Goal: Communication & Community: Connect with others

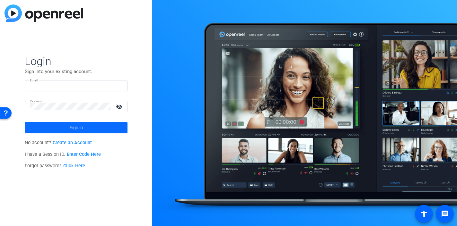
type input "[PERSON_NAME][EMAIL_ADDRESS][PERSON_NAME][DOMAIN_NAME]"
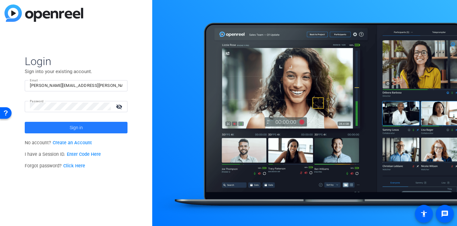
click at [91, 133] on span at bounding box center [76, 127] width 103 height 15
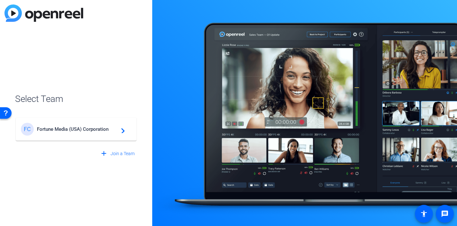
click at [87, 132] on span "Fortune Media (USA) Corporation" at bounding box center [77, 129] width 80 height 6
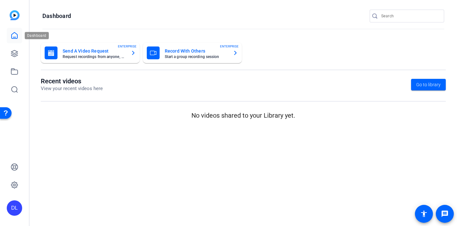
click at [19, 32] on link at bounding box center [14, 35] width 15 height 15
click at [14, 55] on icon at bounding box center [14, 53] width 6 height 6
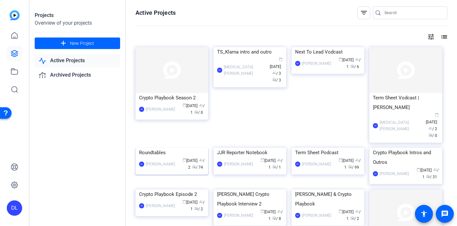
click at [169, 158] on div "Roundtables" at bounding box center [171, 153] width 65 height 10
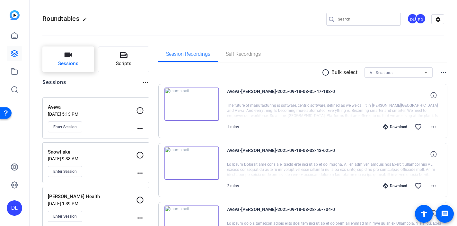
click at [72, 57] on button "Sessions" at bounding box center [68, 60] width 52 height 26
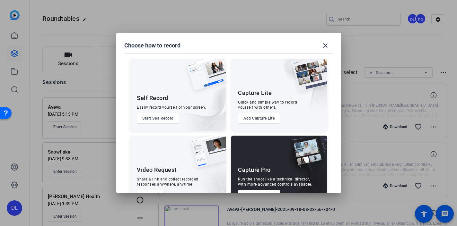
scroll to position [21, 0]
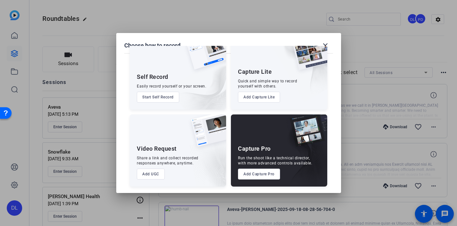
click at [249, 179] on button "Add Capture Pro" at bounding box center [259, 174] width 42 height 11
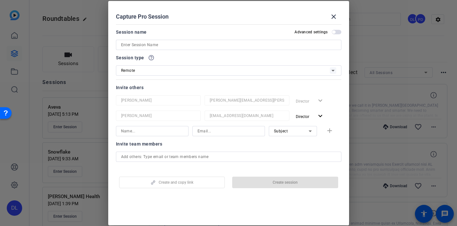
click at [169, 45] on input at bounding box center [228, 45] width 215 height 8
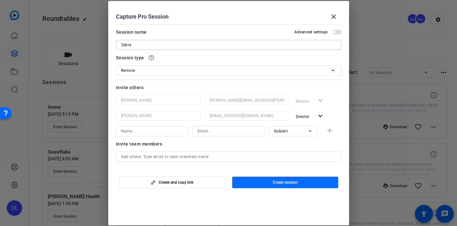
type input "Zebra"
click at [274, 184] on span "Create session" at bounding box center [284, 182] width 25 height 5
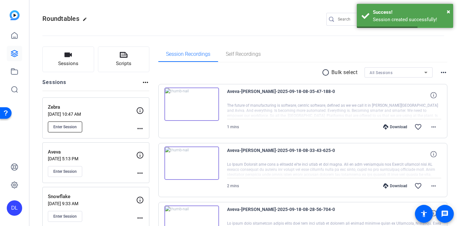
click at [70, 127] on span "Enter Session" at bounding box center [64, 127] width 23 height 5
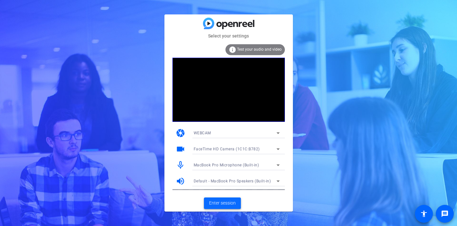
click at [220, 203] on span "Enter session" at bounding box center [222, 203] width 27 height 7
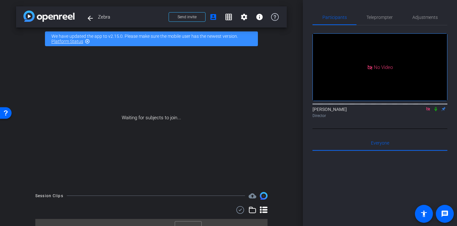
click at [436, 111] on icon at bounding box center [435, 109] width 3 height 4
click at [191, 16] on span "Send invite" at bounding box center [186, 16] width 19 height 5
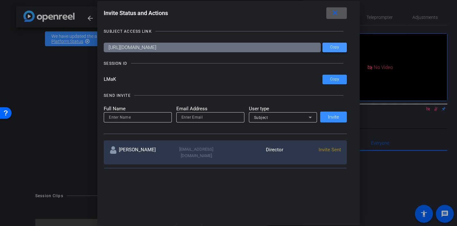
click at [339, 47] on span "Copy" at bounding box center [334, 47] width 9 height 5
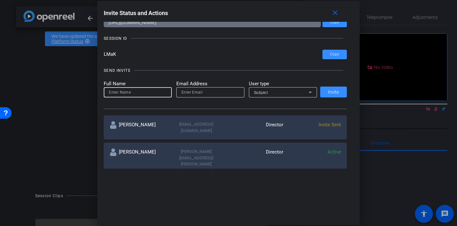
click at [137, 91] on input at bounding box center [138, 93] width 58 height 8
type input "l"
type input "Lauren"
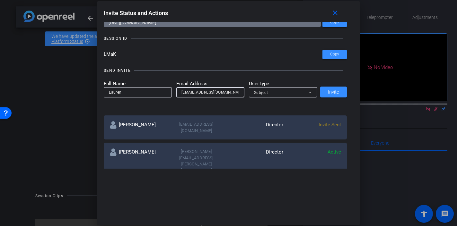
type input "lauren.chomiuk@fortune.com"
click at [263, 91] on span "Subject" at bounding box center [261, 92] width 14 height 4
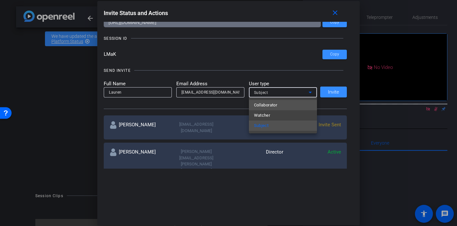
click at [271, 105] on span "Collaborator" at bounding box center [265, 105] width 23 height 8
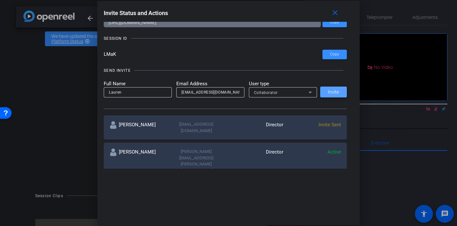
click at [331, 97] on span at bounding box center [333, 91] width 27 height 15
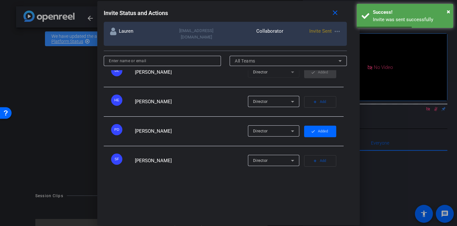
scroll to position [82, 0]
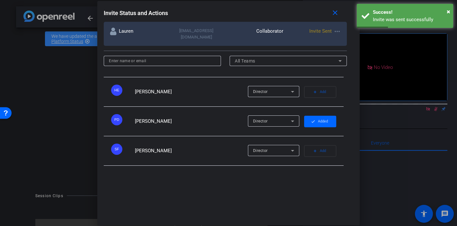
click at [328, 173] on span "button" at bounding box center [319, 180] width 31 height 15
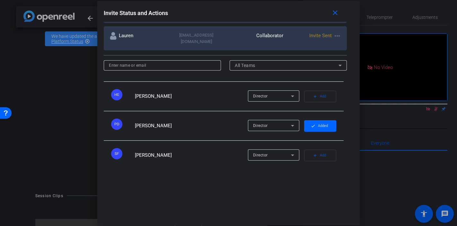
click at [323, 180] on span "Added" at bounding box center [323, 185] width 10 height 10
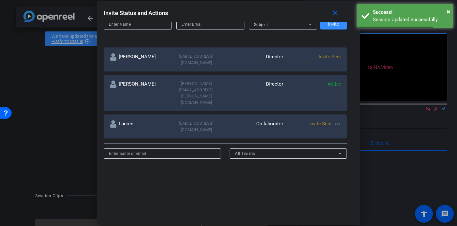
scroll to position [0, 0]
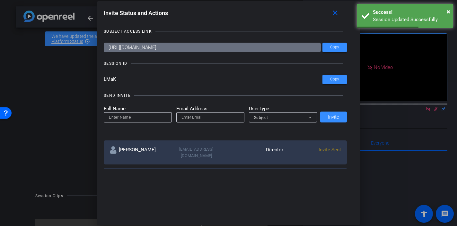
click at [147, 119] on input at bounding box center [138, 118] width 58 height 8
click at [196, 117] on input "email" at bounding box center [210, 118] width 58 height 8
paste input "scott.grant@talewinddigital.com>"
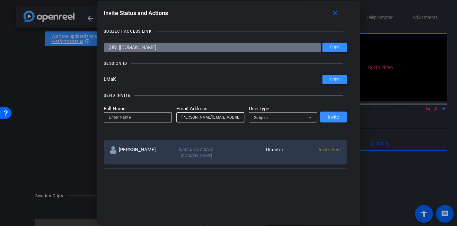
drag, startPoint x: 220, startPoint y: 117, endPoint x: 153, endPoint y: 107, distance: 68.2
click at [153, 107] on form "Full Name Email Address scott.grant@talewinddigital.com User type Subject" at bounding box center [210, 114] width 213 height 18
type input "scott.grant@talewinddigital.com"
click at [143, 116] on input at bounding box center [138, 118] width 58 height 8
type input "Scott"
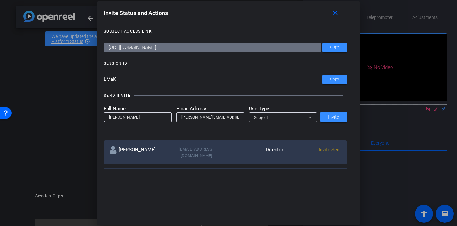
click at [287, 116] on div "Subject" at bounding box center [281, 118] width 55 height 8
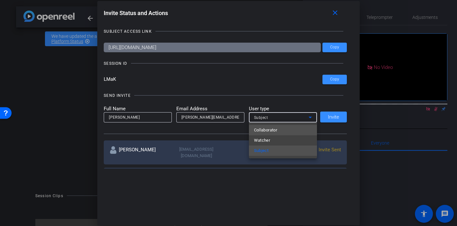
click at [278, 127] on mat-option "Collaborator" at bounding box center [283, 130] width 68 height 10
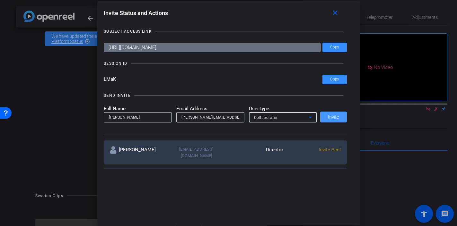
click at [336, 118] on span "Invite" at bounding box center [333, 117] width 11 height 5
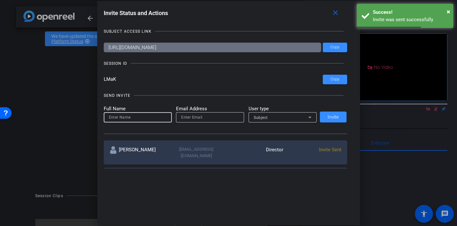
click at [149, 117] on input at bounding box center [138, 118] width 58 height 8
type input "Christine"
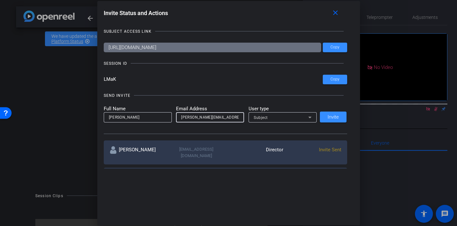
scroll to position [0, 2]
type input "christine.rodriguez@fortune.com"
click at [295, 120] on div "Subject" at bounding box center [281, 118] width 55 height 8
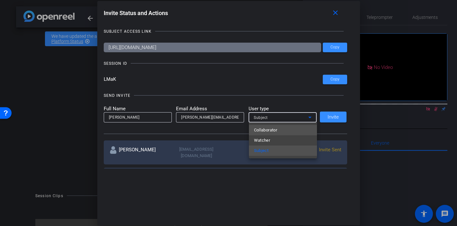
click at [290, 129] on mat-option "Collaborator" at bounding box center [283, 130] width 68 height 10
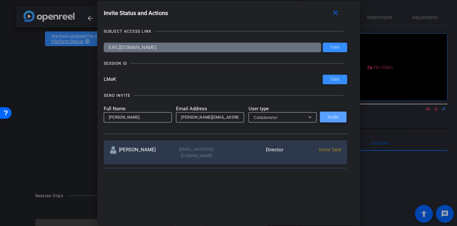
click at [340, 119] on span at bounding box center [333, 116] width 27 height 15
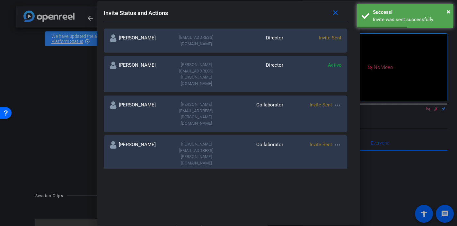
scroll to position [71, 0]
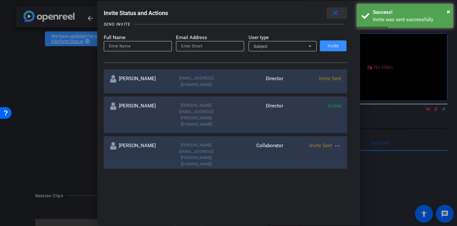
click at [338, 16] on mat-icon "close" at bounding box center [335, 13] width 8 height 8
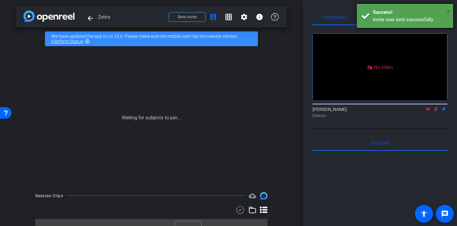
click at [449, 11] on span "×" at bounding box center [448, 12] width 4 height 8
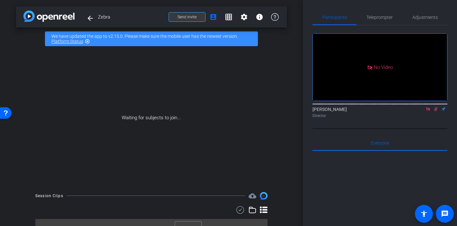
click at [191, 19] on span "Send invite" at bounding box center [186, 16] width 19 height 5
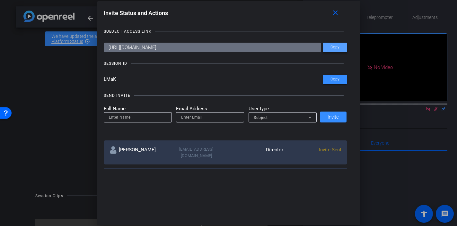
click at [331, 51] on span at bounding box center [335, 47] width 24 height 15
click at [194, 116] on input "email" at bounding box center [210, 118] width 58 height 8
paste input "therese.vanryne@zebra.com"
drag, startPoint x: 207, startPoint y: 120, endPoint x: 142, endPoint y: 118, distance: 64.5
click at [142, 118] on form "Full Name Email Address therese.vanryne@zebra.com User type Subject" at bounding box center [210, 114] width 213 height 18
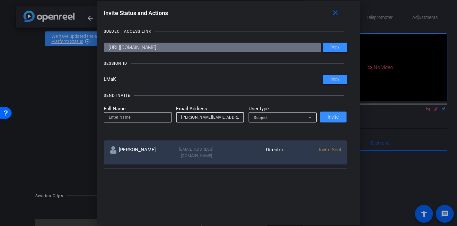
type input "therese.vanryne@zebra.com"
click at [142, 118] on input at bounding box center [138, 118] width 58 height 8
type input "Therese"
click at [302, 114] on div "Subject" at bounding box center [281, 118] width 55 height 8
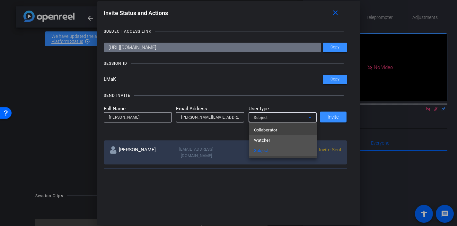
click at [285, 138] on mat-option "Watcher" at bounding box center [283, 140] width 68 height 10
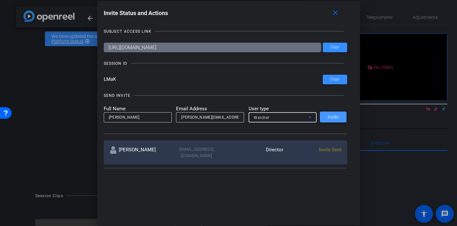
click at [334, 117] on span "Invite" at bounding box center [332, 117] width 11 height 5
click at [336, 15] on mat-icon "close" at bounding box center [335, 13] width 8 height 8
